Goal: Task Accomplishment & Management: Use online tool/utility

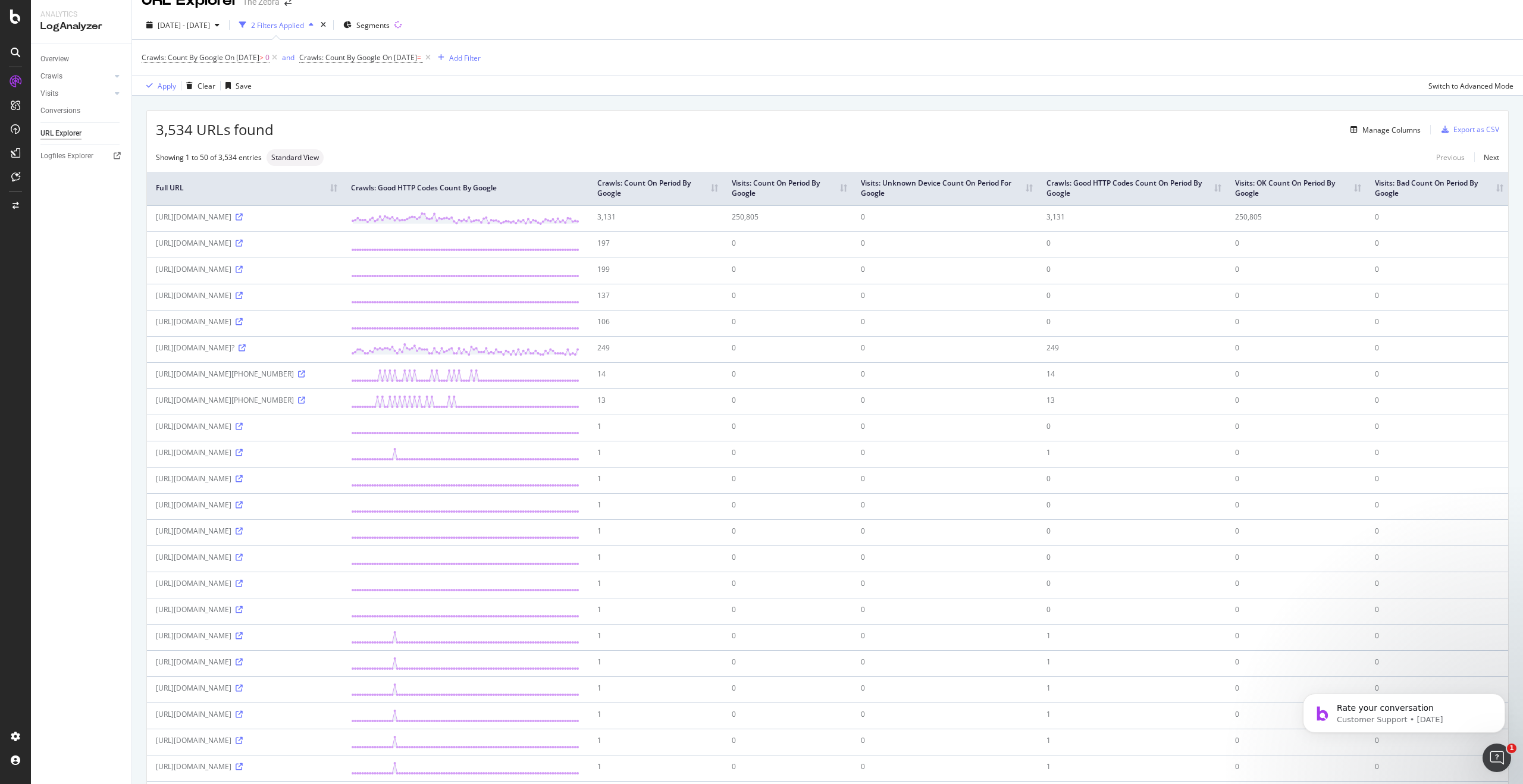
scroll to position [24, 0]
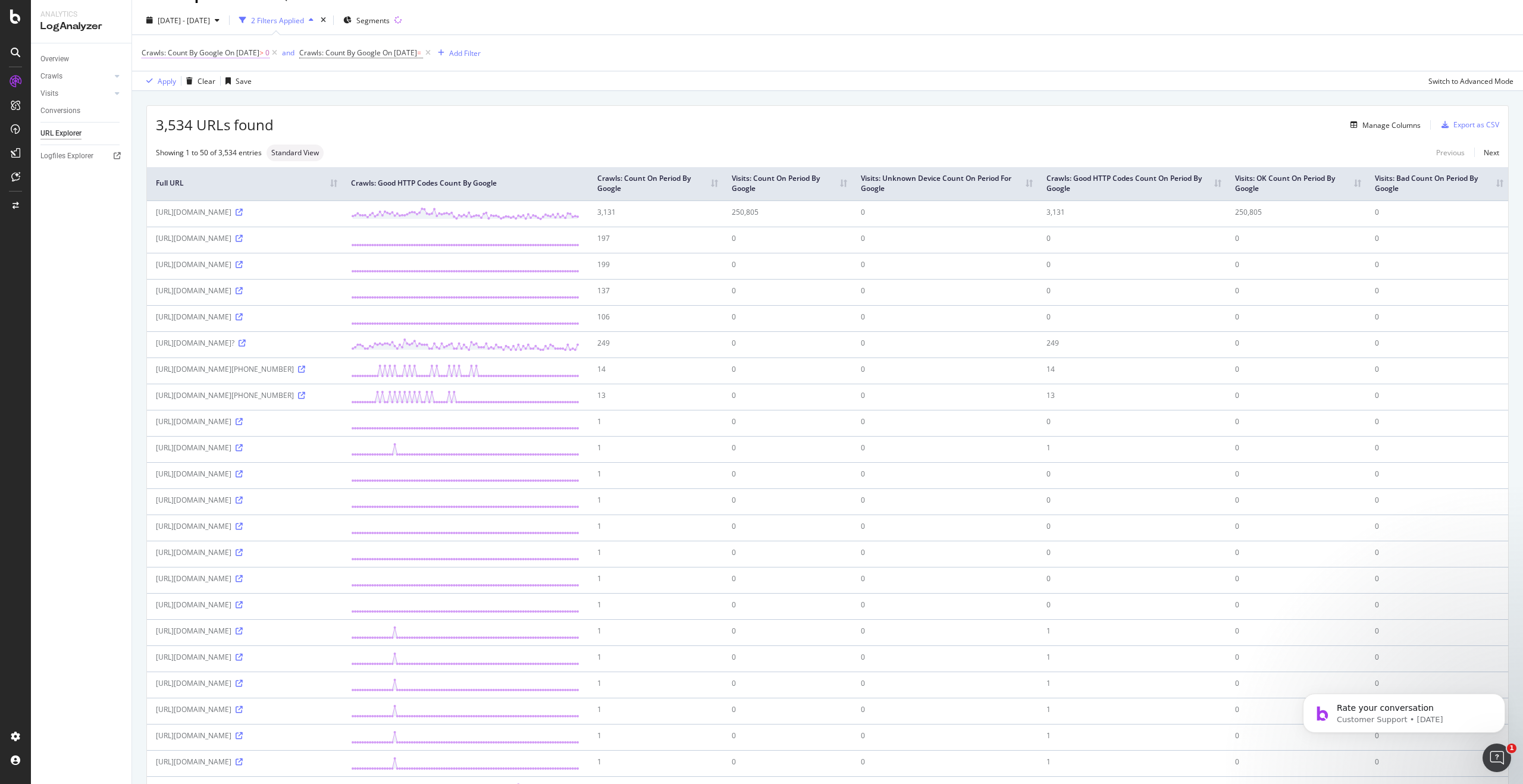
click at [232, 50] on span "On [DATE]" at bounding box center [242, 52] width 34 height 10
click at [375, 75] on div "Apply Clear Save Switch to Advanced Mode" at bounding box center [827, 81] width 1391 height 20
click at [235, 52] on span "On [DATE]" at bounding box center [242, 52] width 34 height 10
click at [210, 21] on span "[DATE] - [DATE]" at bounding box center [183, 20] width 52 height 10
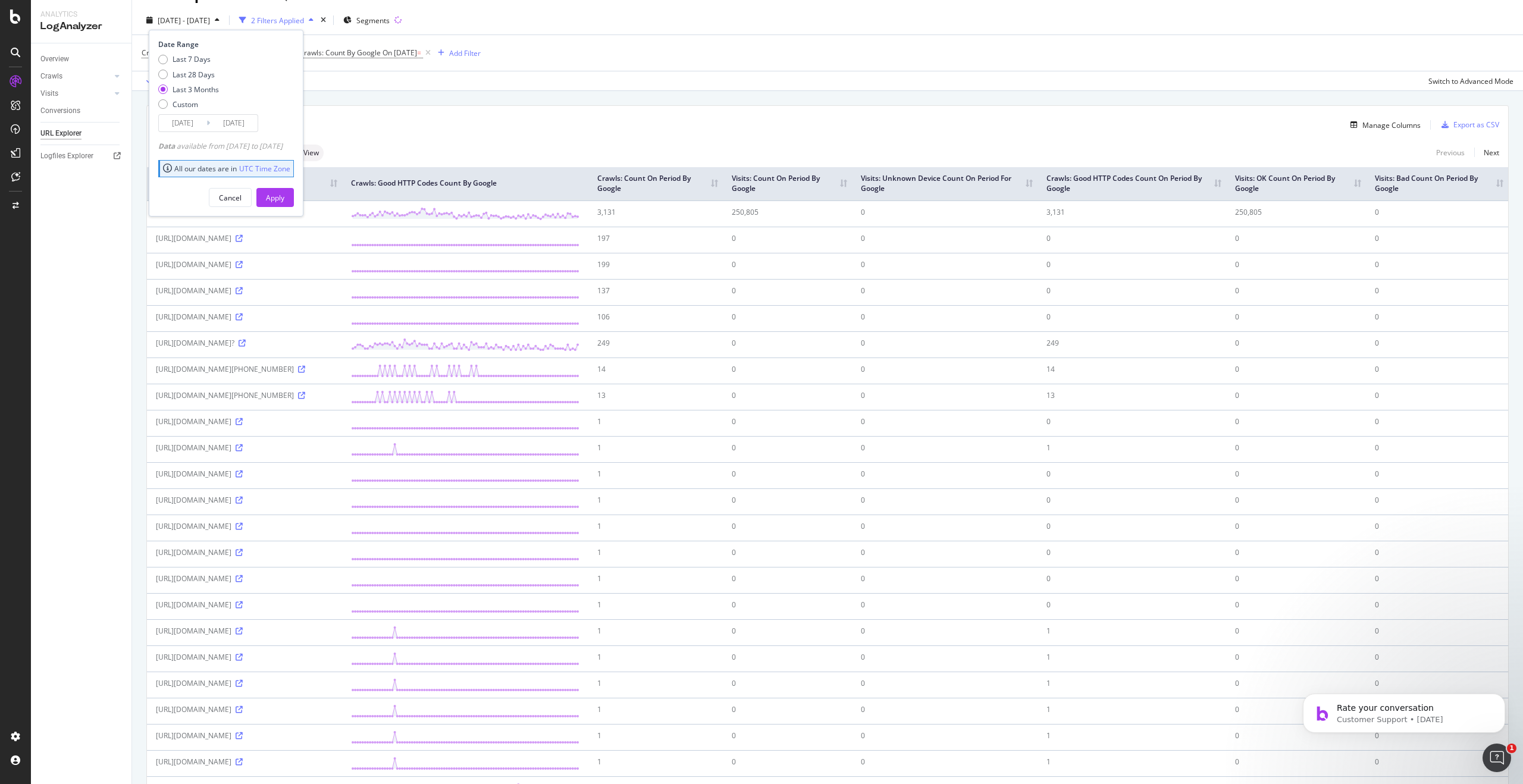
click at [759, 124] on div "Manage Columns" at bounding box center [1391, 125] width 58 height 10
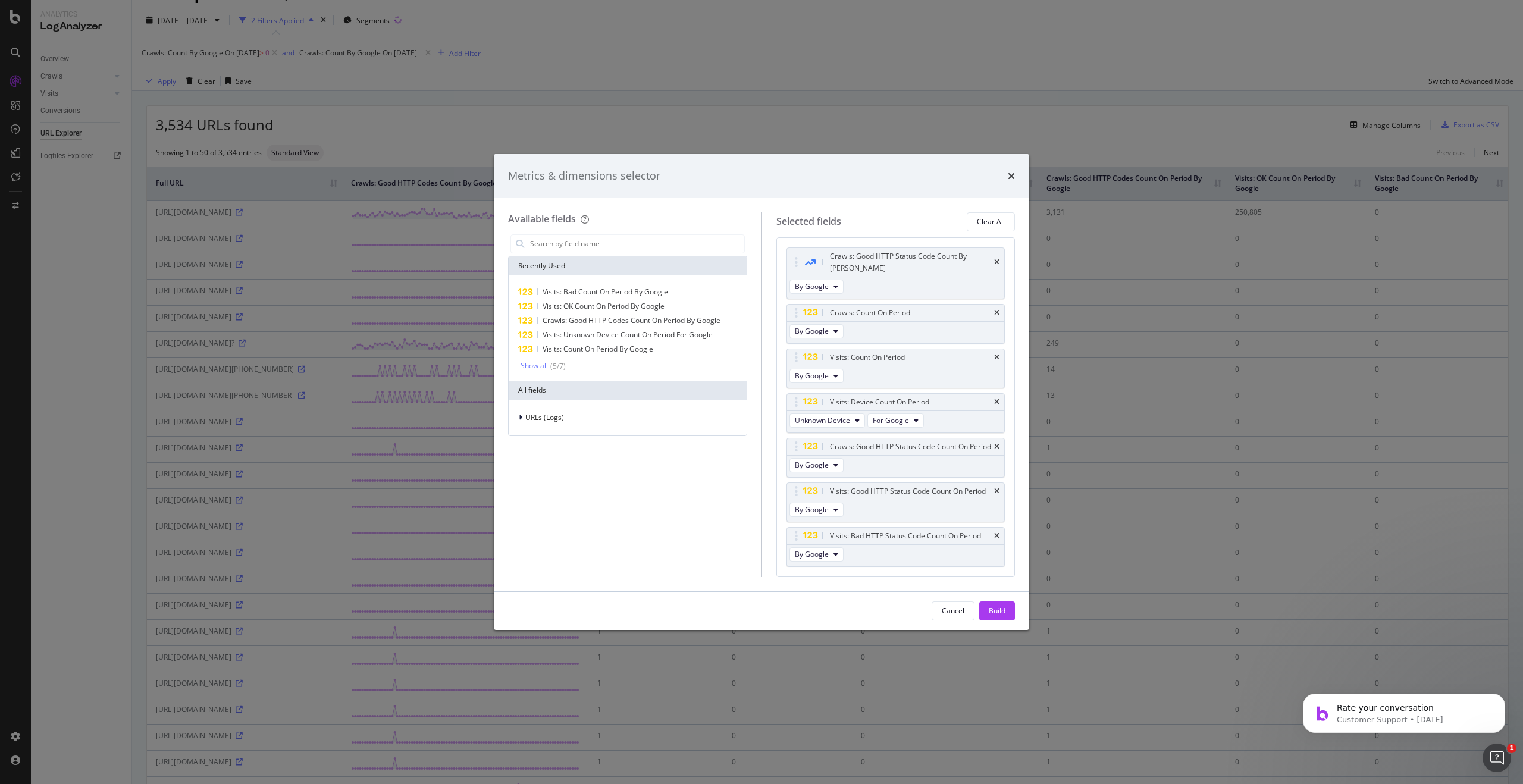
click at [536, 369] on div "Show all" at bounding box center [535, 366] width 28 height 8
click at [759, 181] on div "times" at bounding box center [1012, 176] width 7 height 16
